Goal: Task Accomplishment & Management: Manage account settings

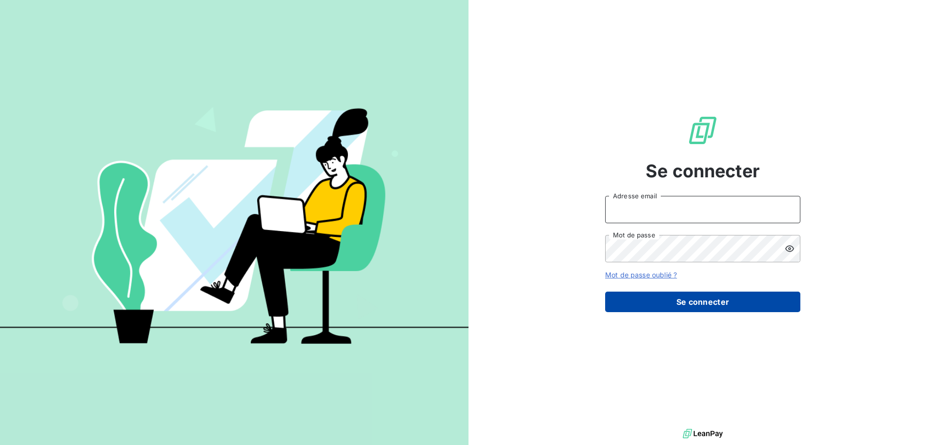
type input "e.simian@seiitra.com"
click at [711, 296] on button "Se connecter" at bounding box center [702, 301] width 195 height 20
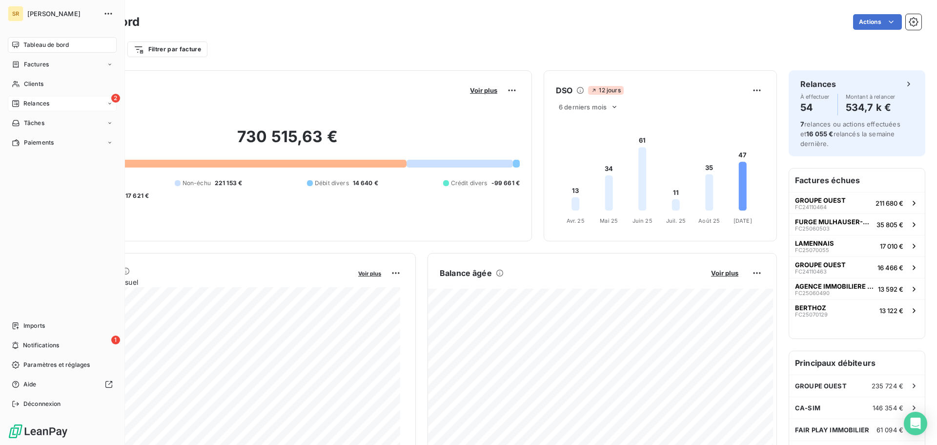
click at [34, 101] on span "Relances" at bounding box center [36, 103] width 26 height 9
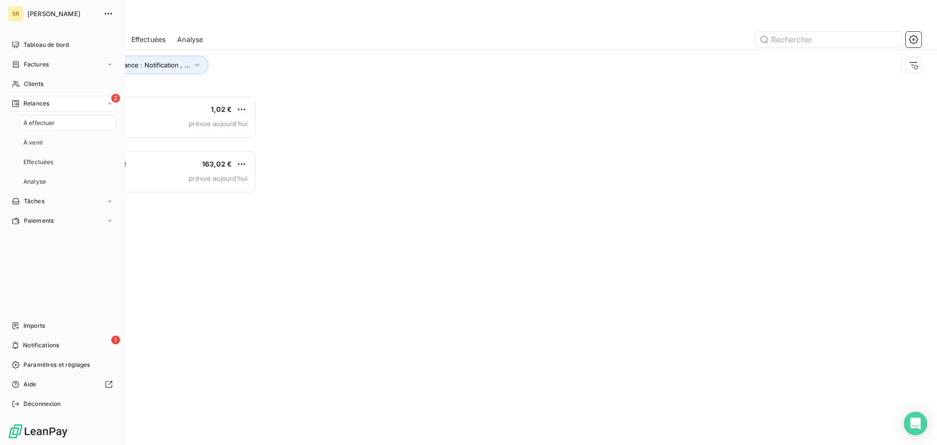
scroll to position [342, 203]
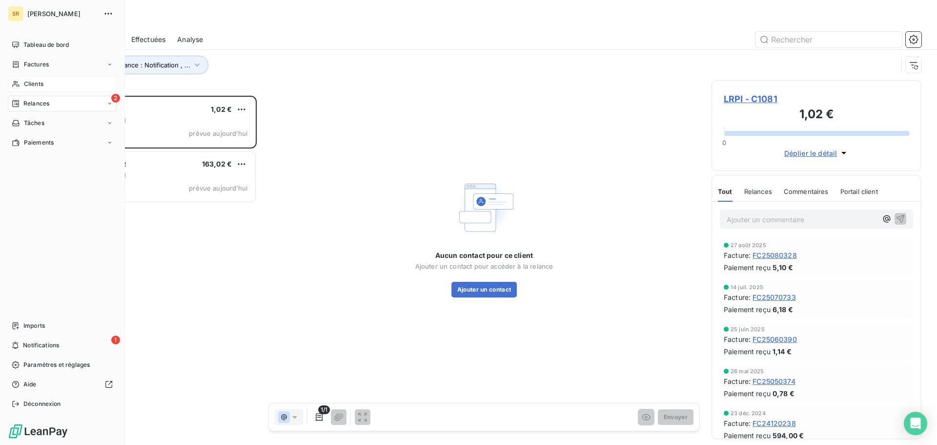
click at [33, 82] on span "Clients" at bounding box center [34, 84] width 20 height 9
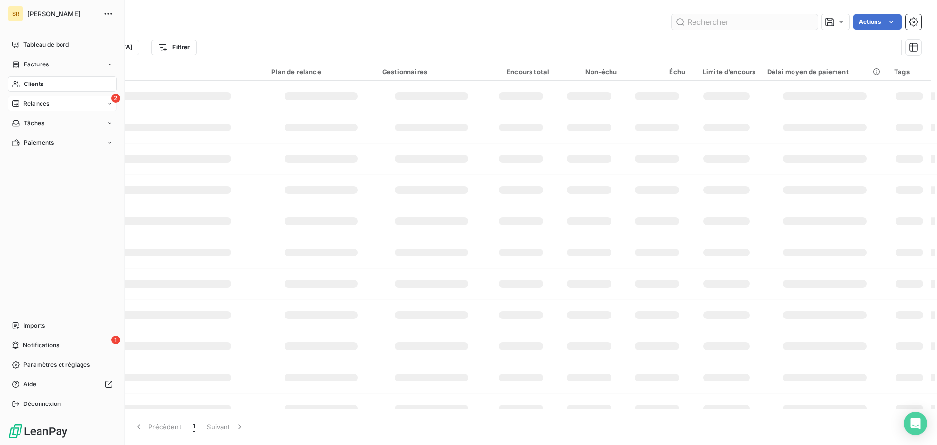
click at [713, 25] on input "text" at bounding box center [744, 22] width 146 height 16
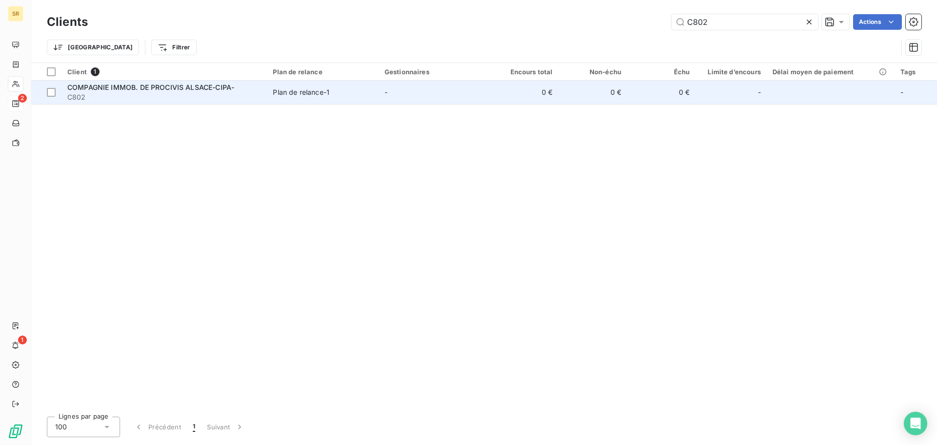
type input "C802"
click at [146, 86] on span "COMPAGNIE IMMOB. DE PROCIVIS ALSACE-CIPA-" at bounding box center [150, 87] width 167 height 8
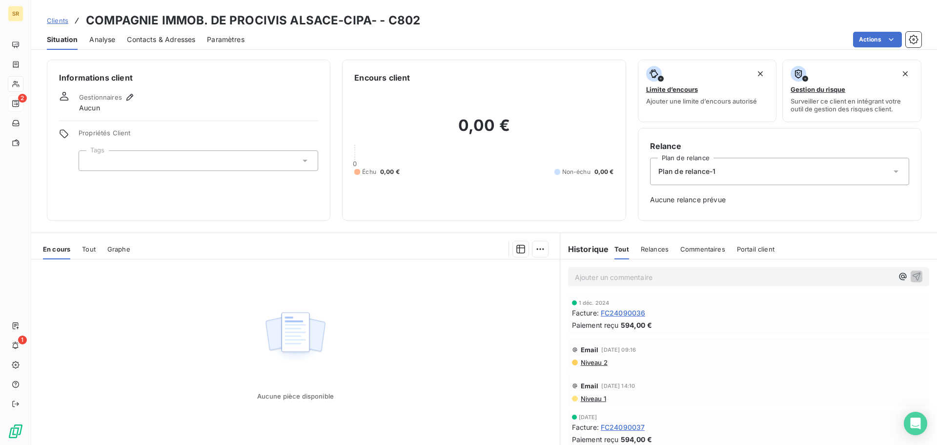
click at [142, 41] on span "Contacts & Adresses" at bounding box center [161, 40] width 68 height 10
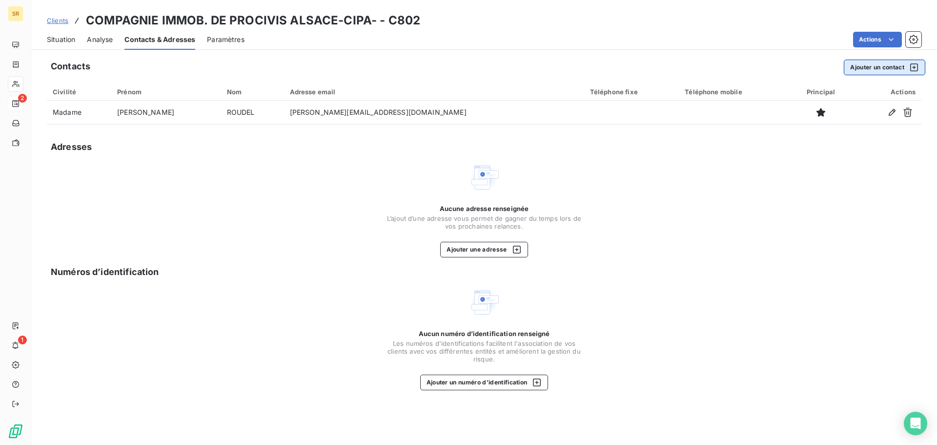
click at [883, 66] on button "Ajouter un contact" at bounding box center [884, 68] width 81 height 16
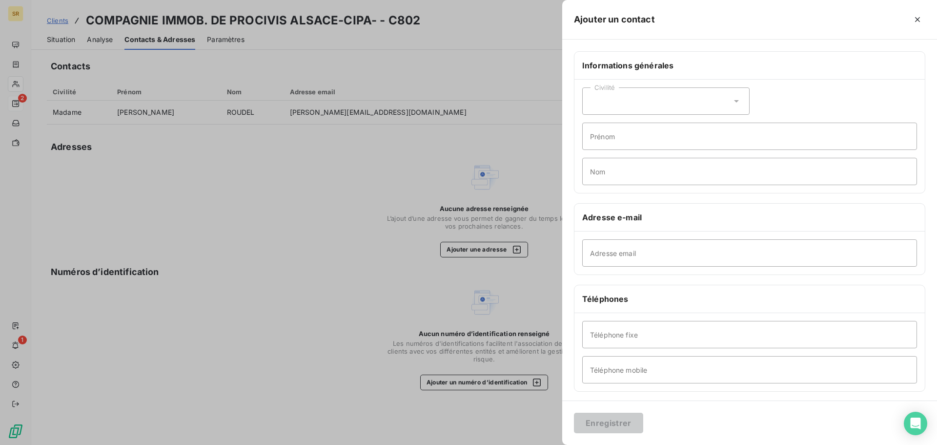
click at [682, 108] on div "Civilité" at bounding box center [665, 100] width 167 height 27
click at [614, 132] on li "Madame" at bounding box center [665, 126] width 167 height 18
click at [630, 137] on input "Prénom" at bounding box center [749, 135] width 335 height 27
click at [624, 142] on input "Prénom" at bounding box center [749, 135] width 335 height 27
paste input "Juliette"
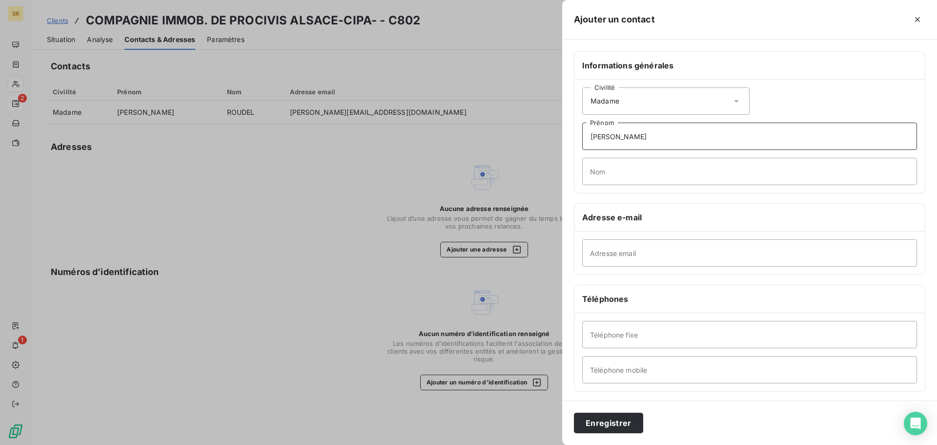
type input "Juliette"
click at [664, 176] on input "Nom" at bounding box center [749, 171] width 335 height 27
paste input "HOUDRET"
type input "HOUDRET"
click at [596, 250] on input "Adresse email" at bounding box center [749, 252] width 335 height 27
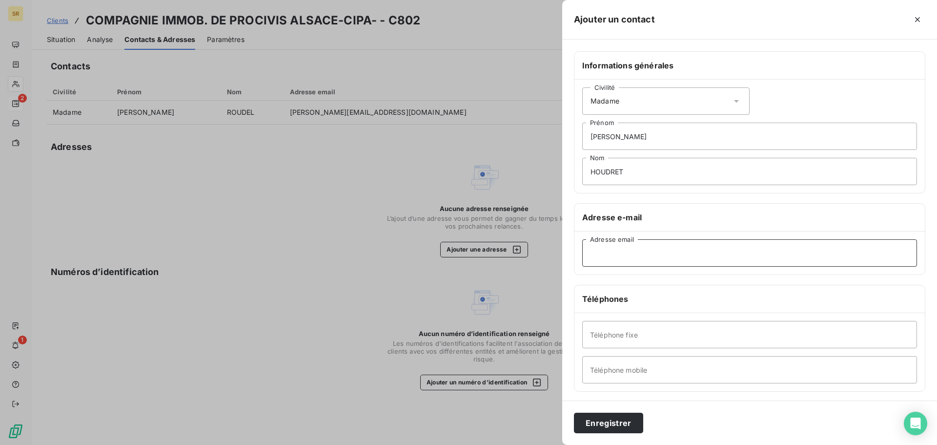
paste input "j.houdret@procivis.alsace"
type input "j.houdret@procivis.alsace"
click at [616, 428] on button "Enregistrer" at bounding box center [608, 422] width 69 height 20
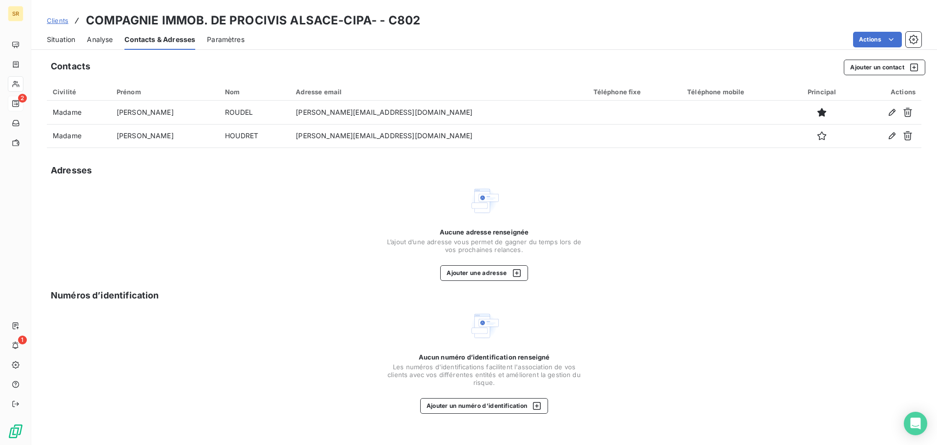
click at [67, 43] on span "Situation" at bounding box center [61, 40] width 28 height 10
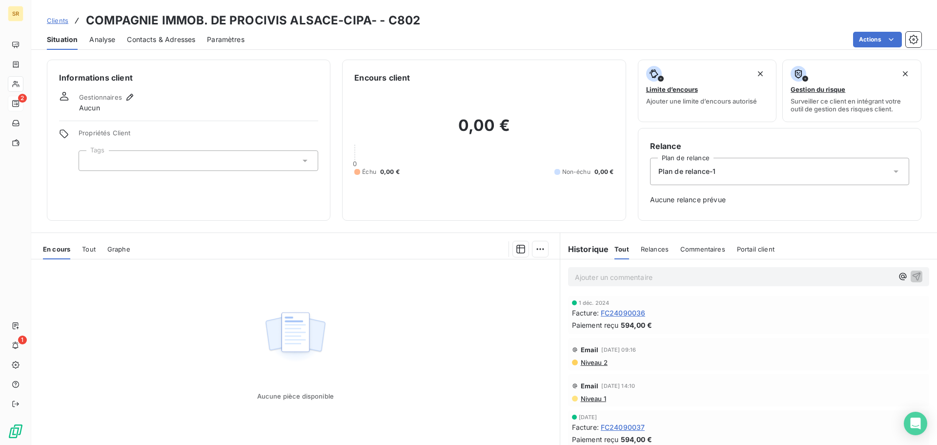
click at [592, 281] on p "Ajouter un commentaire ﻿" at bounding box center [734, 277] width 318 height 12
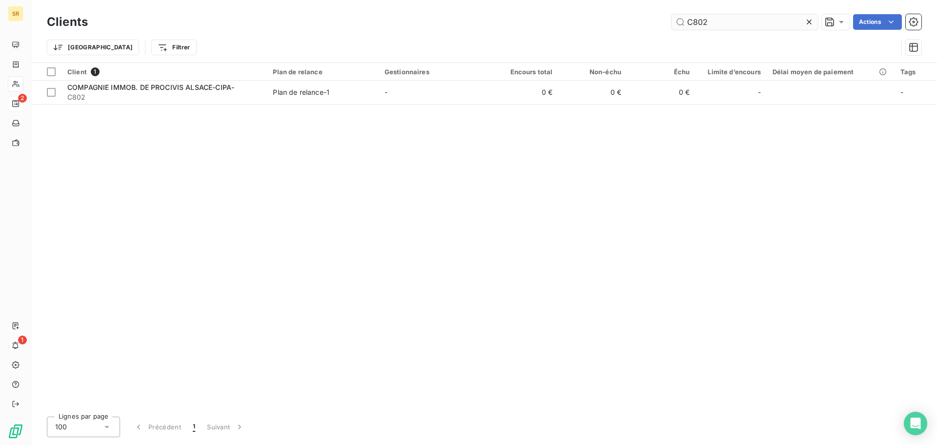
click at [726, 20] on input "C802" at bounding box center [744, 22] width 146 height 16
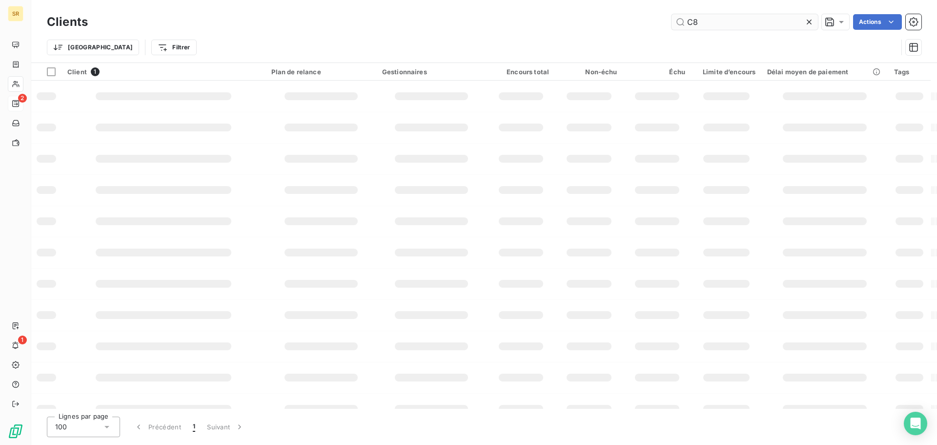
type input "C"
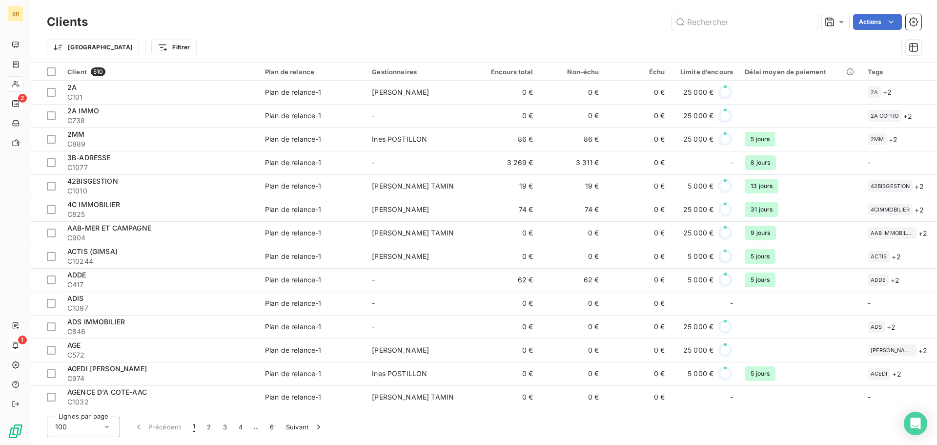
click at [21, 343] on span "1" at bounding box center [22, 339] width 9 height 9
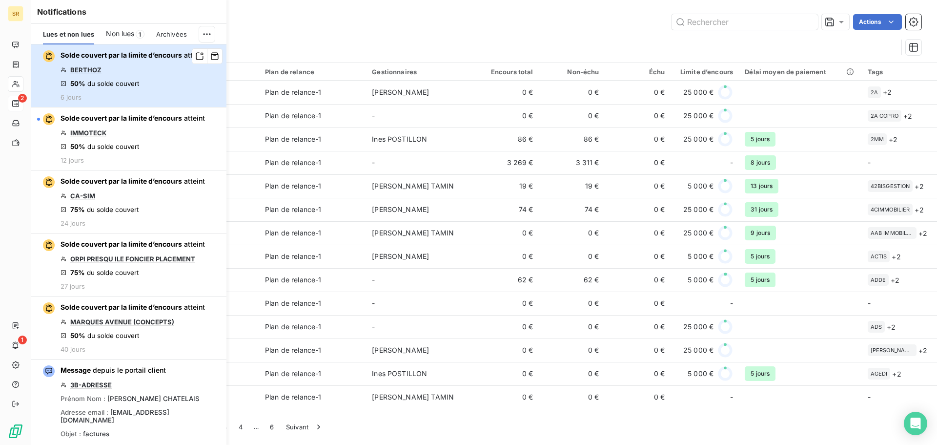
click at [131, 66] on div "Solde couvert par la limite d’encours atteint BERTHOZ 50% du solde couvert 6 jo…" at bounding box center [133, 75] width 144 height 51
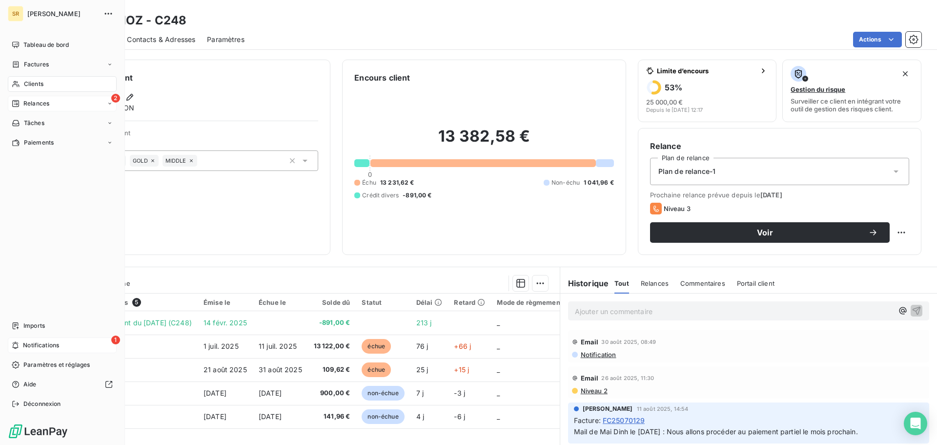
click at [41, 347] on span "Notifications" at bounding box center [41, 345] width 36 height 9
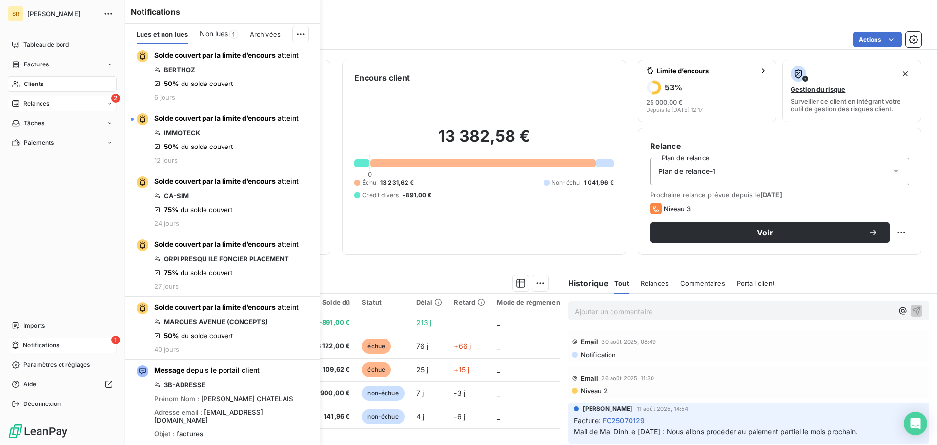
click at [36, 345] on span "Notifications" at bounding box center [41, 345] width 36 height 9
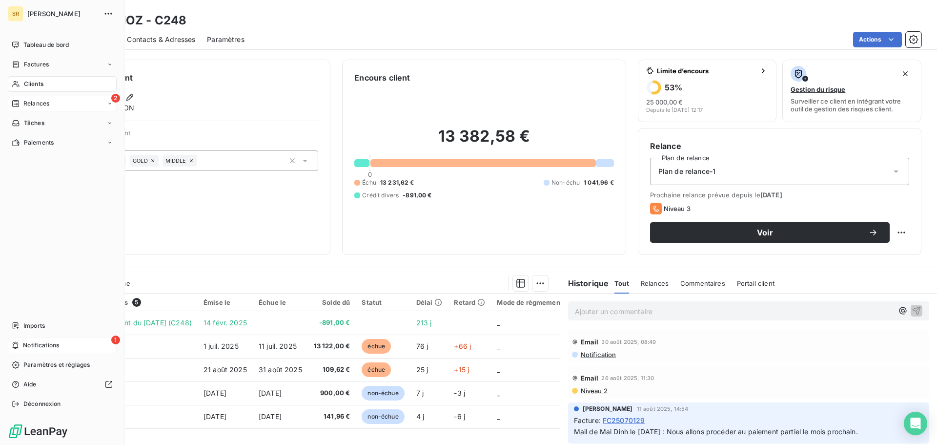
click at [23, 342] on span "Notifications" at bounding box center [41, 345] width 36 height 9
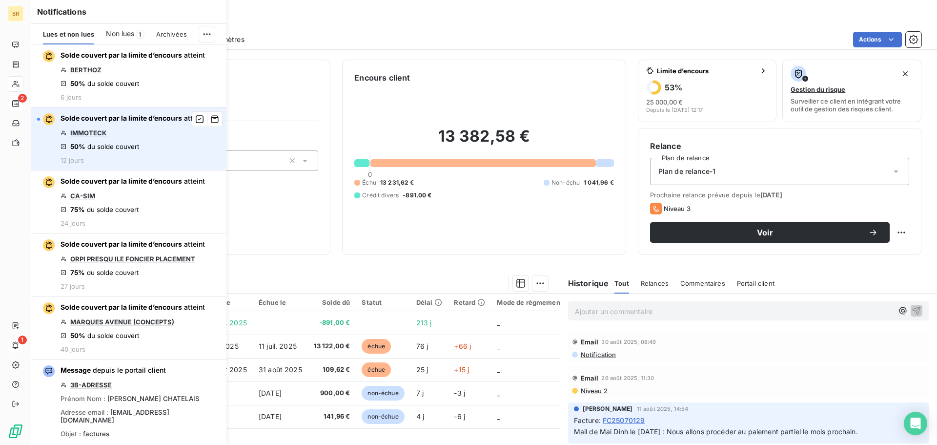
click at [85, 130] on link "IMMOTECK" at bounding box center [88, 133] width 36 height 8
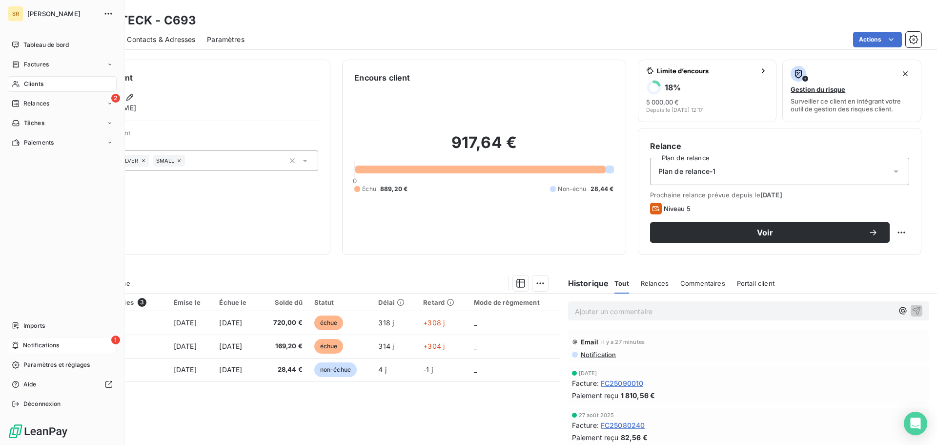
click at [17, 342] on icon at bounding box center [15, 345] width 7 height 8
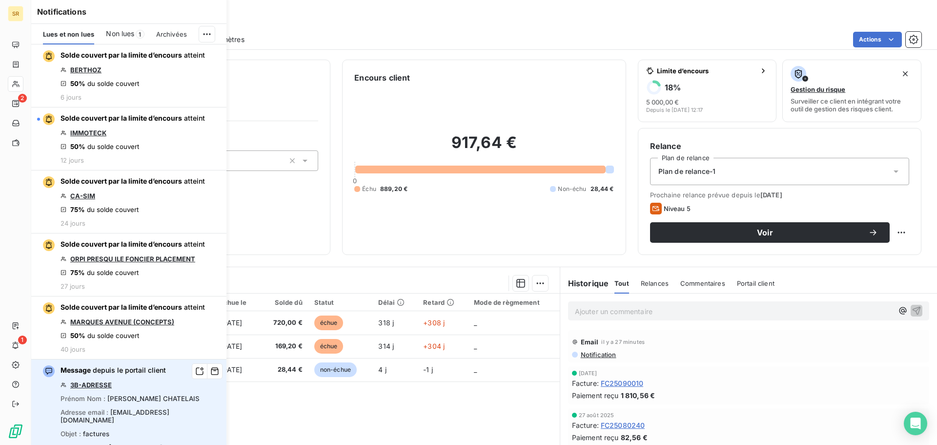
click at [104, 381] on link "3B-ADRESSE" at bounding box center [90, 385] width 41 height 8
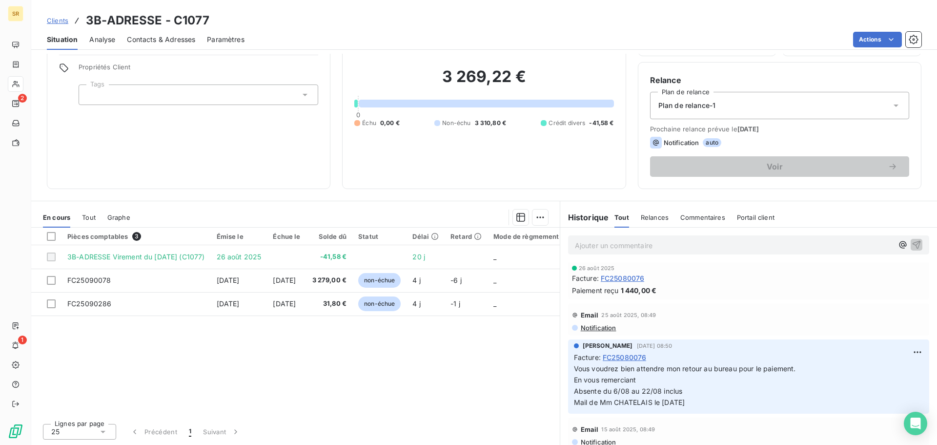
scroll to position [90, 0]
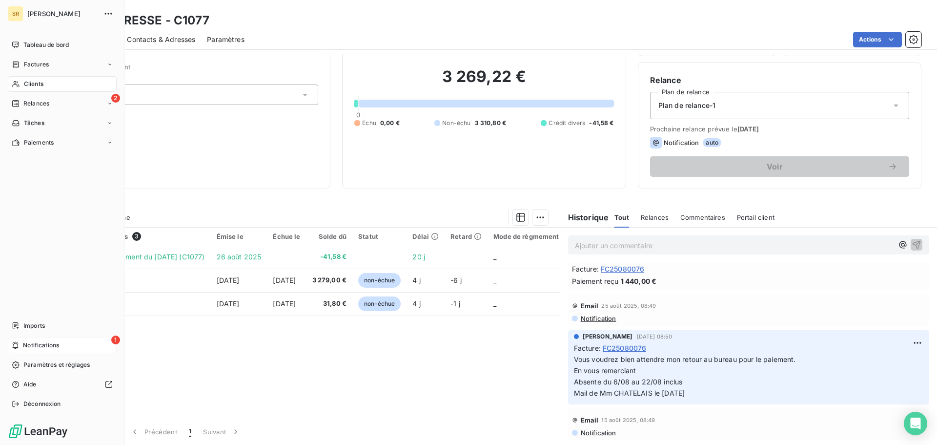
click at [44, 345] on span "Notifications" at bounding box center [41, 345] width 36 height 9
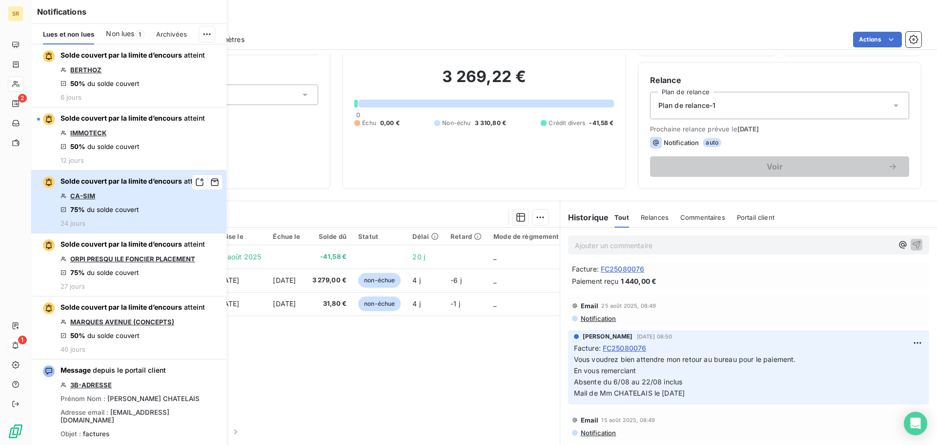
click at [134, 179] on span "Solde couvert par la limite d’encours" at bounding box center [122, 181] width 122 height 8
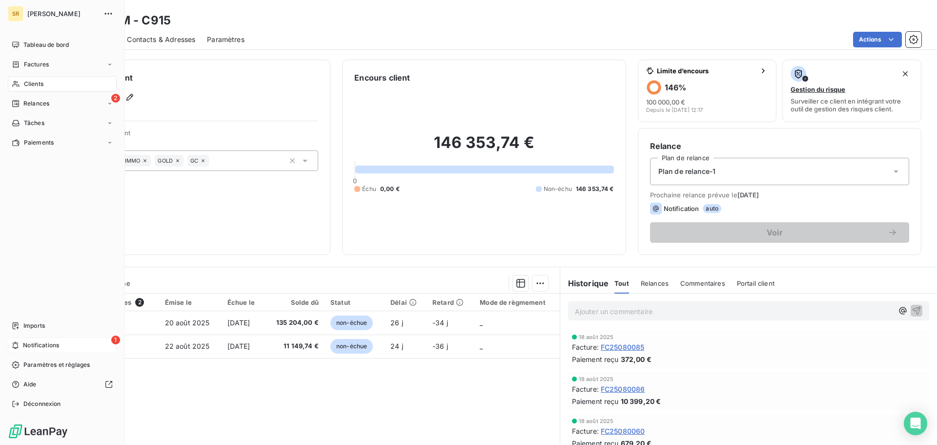
click at [23, 345] on span "Notifications" at bounding box center [41, 345] width 36 height 9
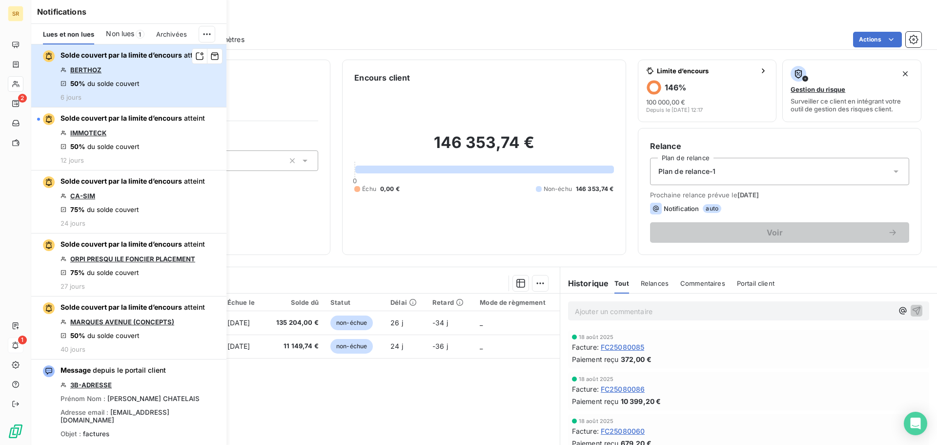
click at [142, 69] on div "Solde couvert par la limite d’encours atteint BERTHOZ 50% du solde couvert 6 jo…" at bounding box center [133, 75] width 144 height 51
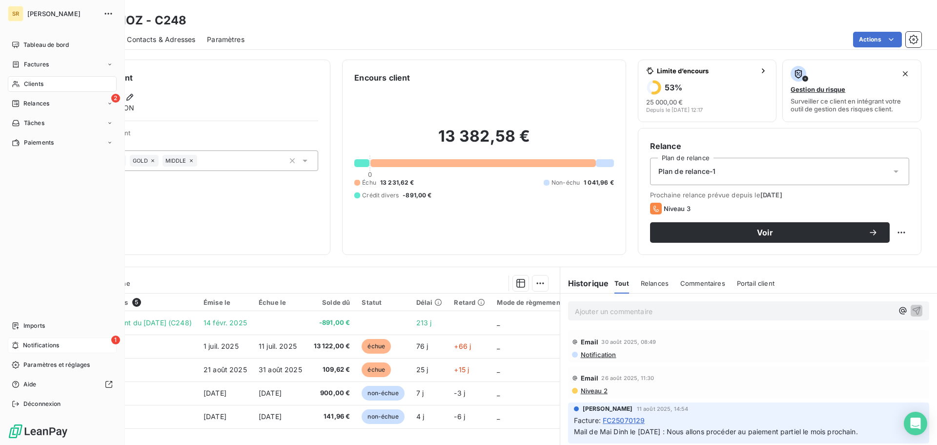
click at [39, 339] on div "1 Notifications" at bounding box center [62, 345] width 109 height 16
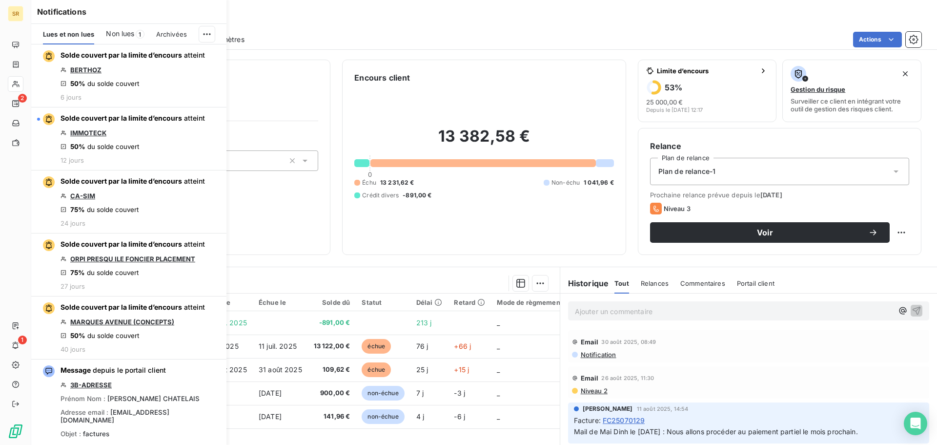
click at [119, 35] on span "Non lues" at bounding box center [120, 34] width 28 height 10
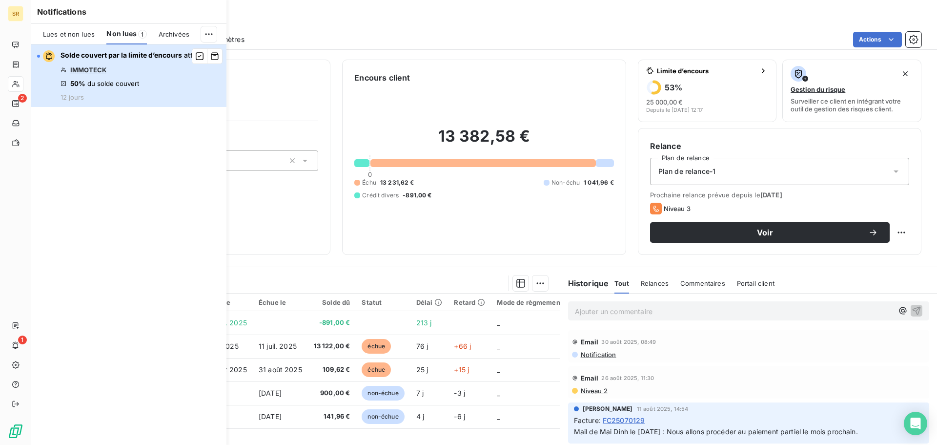
click at [96, 64] on div "Solde couvert par la limite d’encours atteint IMMOTECK 50% du solde couvert 12 …" at bounding box center [133, 75] width 144 height 51
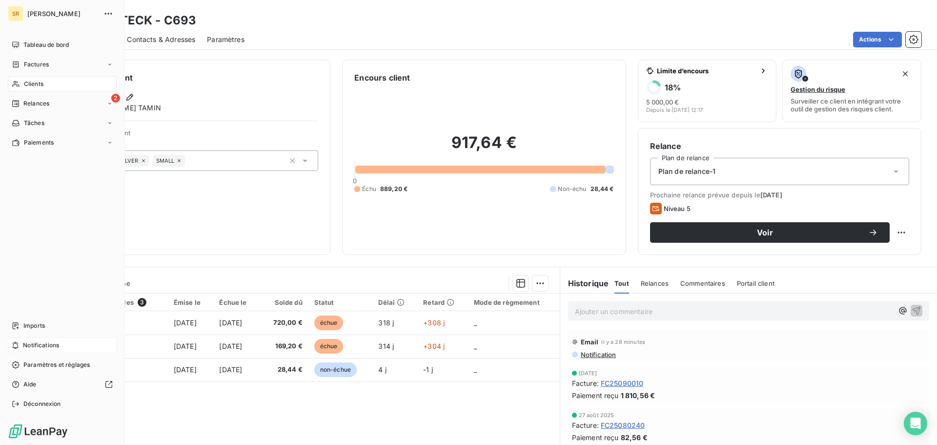
click at [31, 339] on div "Notifications" at bounding box center [62, 345] width 109 height 16
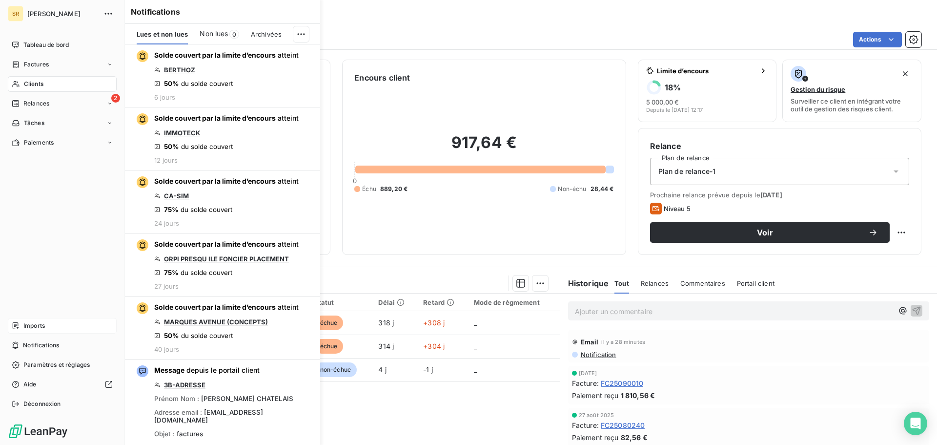
click at [32, 323] on span "Imports" at bounding box center [33, 325] width 21 height 9
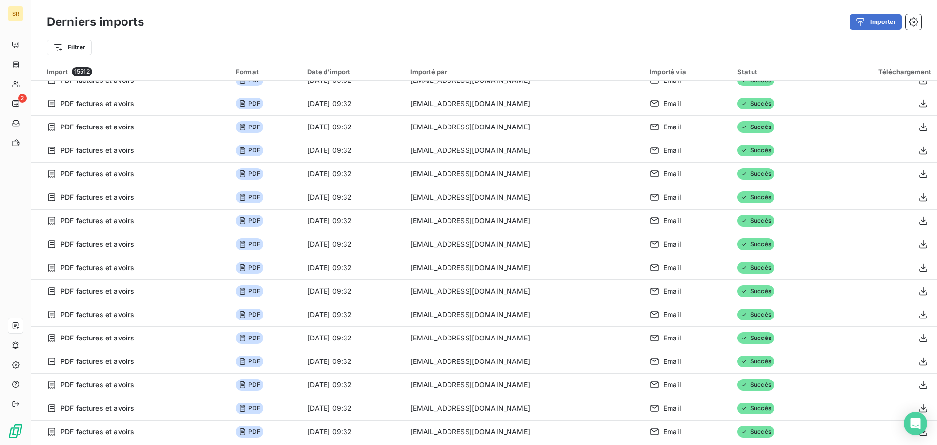
scroll to position [98, 0]
